Goal: Navigation & Orientation: Find specific page/section

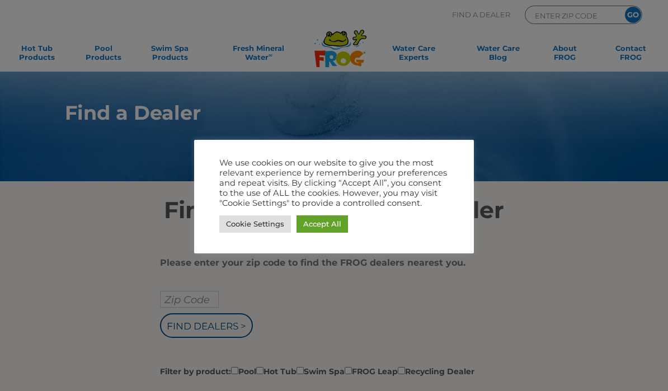
click at [332, 223] on link "Accept All" at bounding box center [322, 223] width 51 height 17
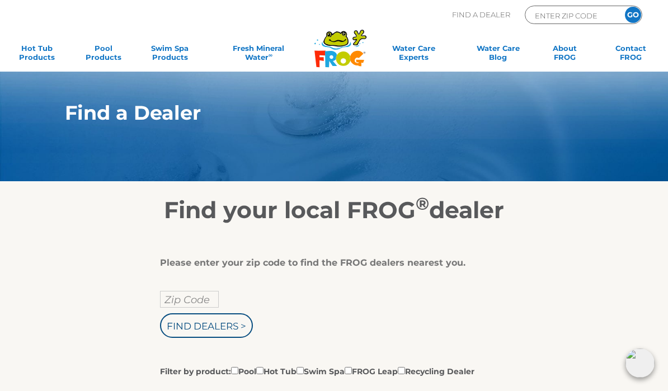
click at [208, 303] on input "Zip Code" at bounding box center [189, 299] width 59 height 17
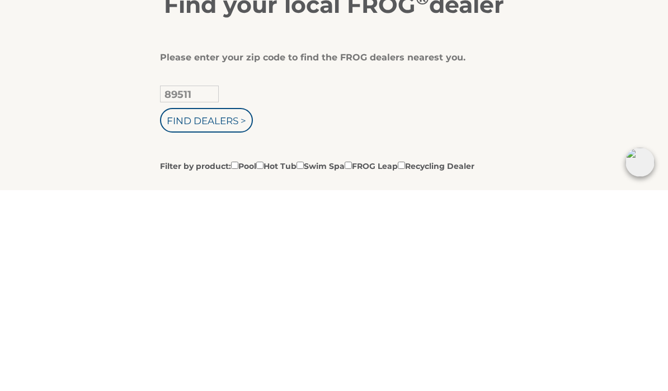
type input "89511"
click at [221, 309] on input "Find Dealers >" at bounding box center [206, 321] width 93 height 25
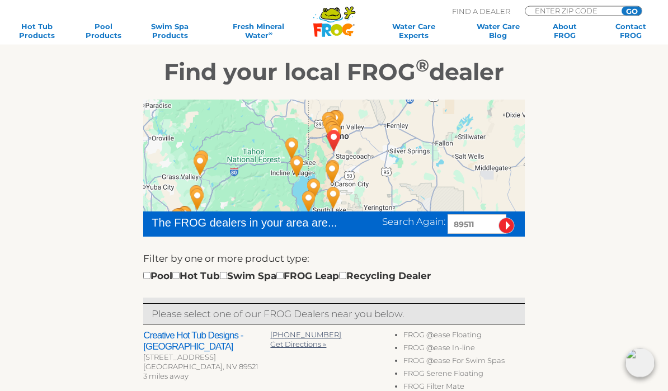
scroll to position [138, 0]
click at [180, 272] on input "checkbox" at bounding box center [175, 275] width 7 height 7
checkbox input "true"
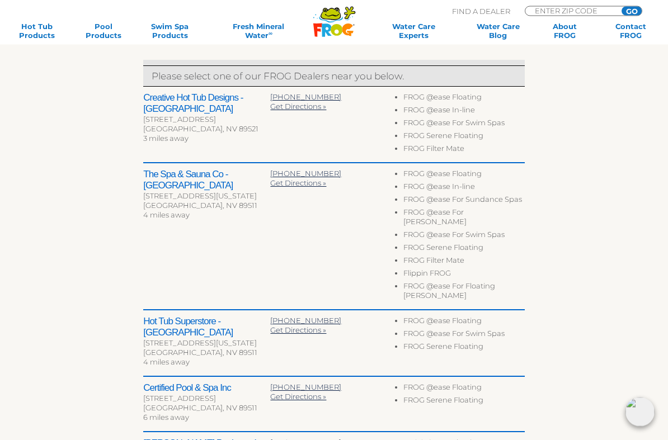
scroll to position [376, 0]
